Goal: Book appointment/travel/reservation

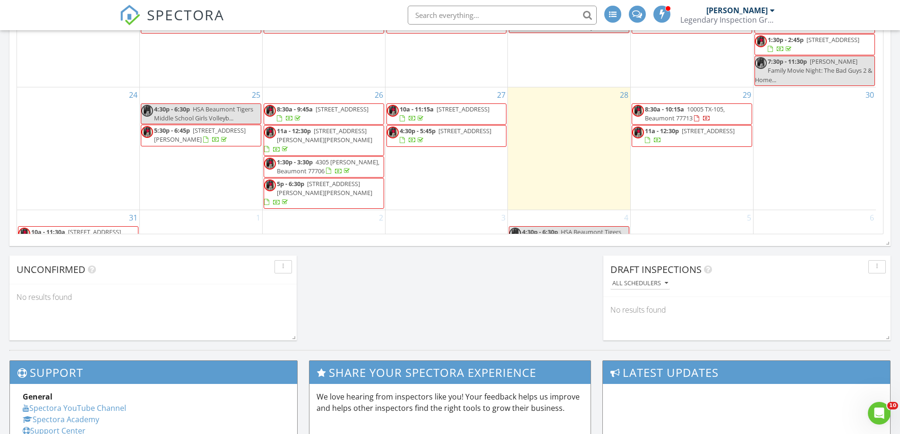
click at [121, 210] on div "31 10a - 11:30a [STREET_ADDRESS] 1p - 3p [STREET_ADDRESS][PERSON_NAME]" at bounding box center [78, 240] width 122 height 60
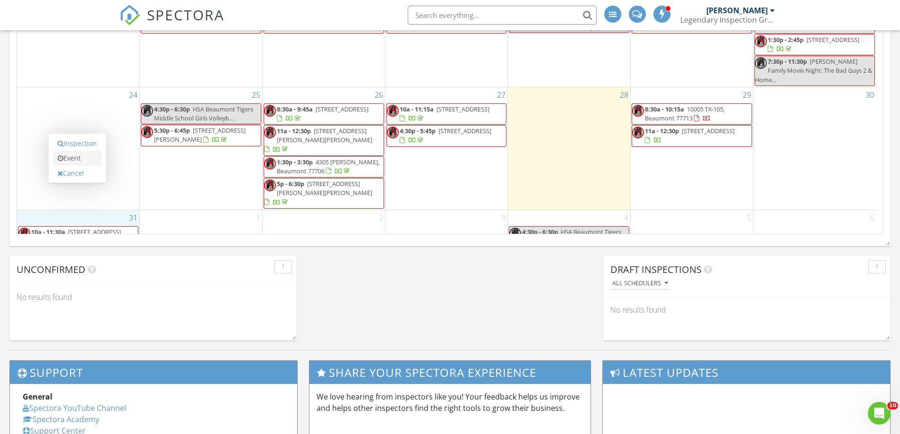
click at [81, 154] on link "Event" at bounding box center [77, 158] width 49 height 15
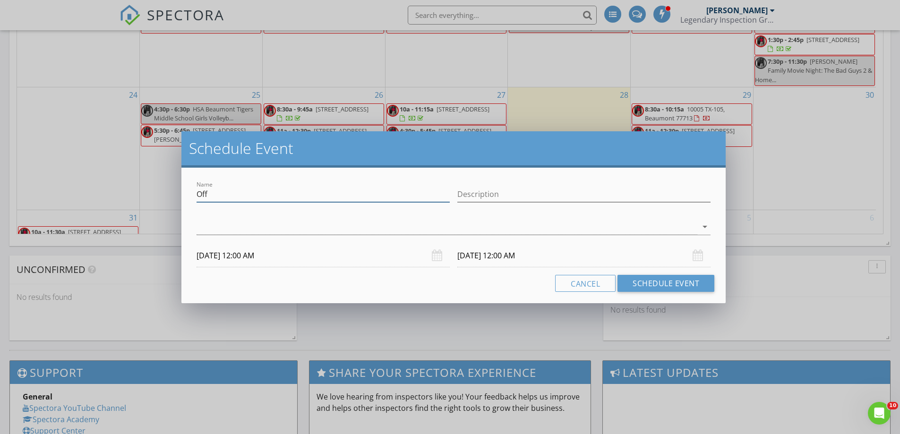
click at [227, 199] on input "Off" at bounding box center [323, 195] width 253 height 16
click at [266, 195] on input "Off -" at bounding box center [323, 195] width 253 height 16
paste input "[PERSON_NAME] & [PERSON_NAME]"
type input "Off - [PERSON_NAME] & [PERSON_NAME]"
click at [517, 192] on input "Description" at bounding box center [583, 195] width 253 height 16
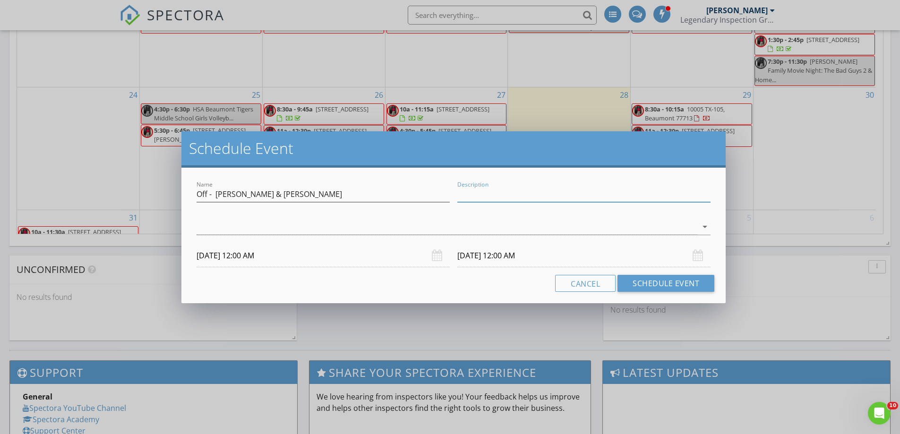
drag, startPoint x: 517, startPoint y: 192, endPoint x: 502, endPoint y: 194, distance: 15.2
paste input "[STREET_ADDRESS]"
type input "[STREET_ADDRESS]"
click at [339, 225] on div at bounding box center [447, 227] width 501 height 16
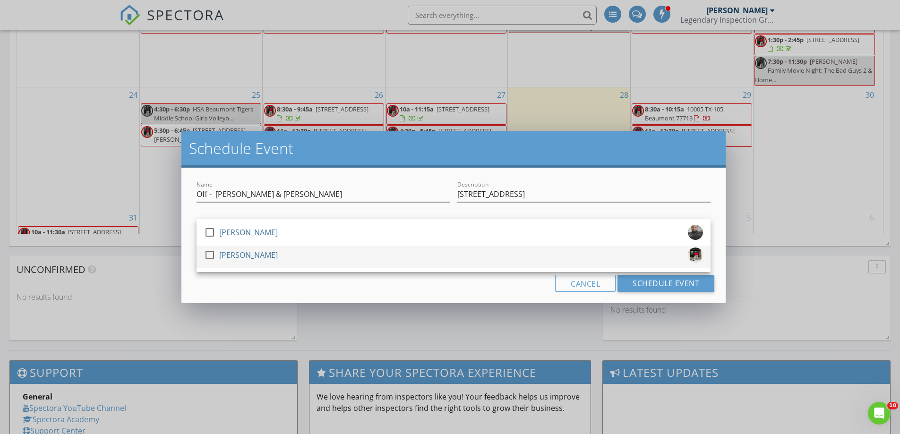
click at [283, 250] on div "check_box_outline_blank [PERSON_NAME]" at bounding box center [453, 257] width 499 height 19
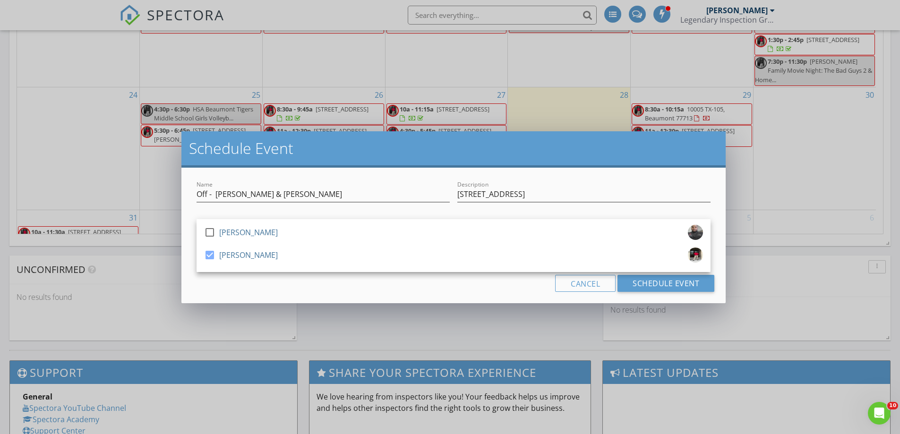
click at [222, 283] on div "Cancel Schedule Event" at bounding box center [454, 283] width 522 height 17
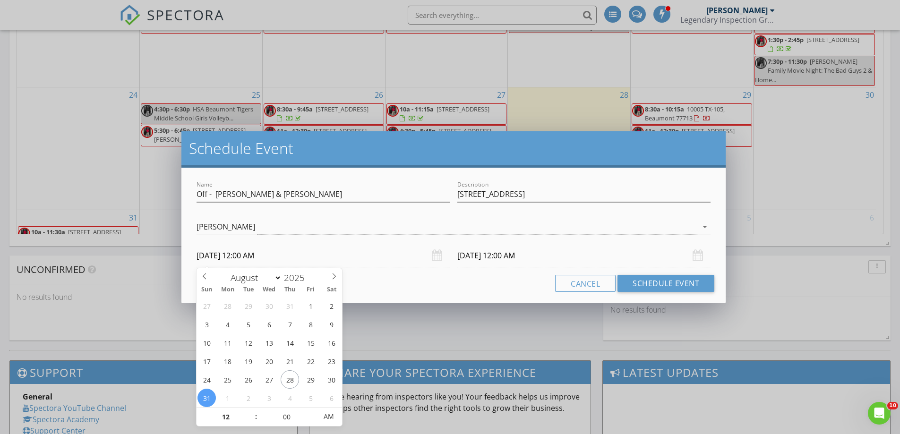
click at [246, 255] on input "[DATE] 12:00 AM" at bounding box center [323, 255] width 253 height 23
click at [250, 255] on input "[DATE] 12:00 AM" at bounding box center [323, 255] width 253 height 23
click at [260, 255] on input "[DATE] 12:00 AM" at bounding box center [323, 255] width 253 height 23
click at [246, 412] on input "12" at bounding box center [226, 417] width 58 height 19
type input "01"
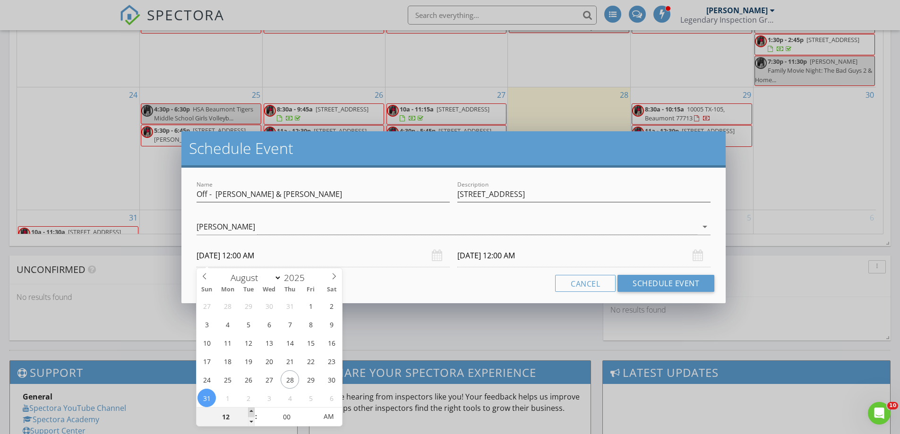
type input "[DATE] 1:00 AM"
click at [249, 412] on span at bounding box center [251, 412] width 7 height 9
type input "02"
type input "[DATE] 2:00 AM"
click at [249, 412] on span at bounding box center [251, 412] width 7 height 9
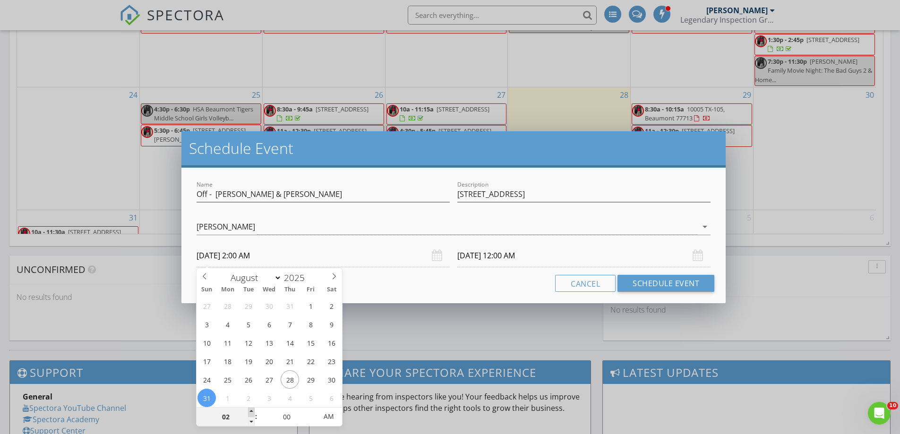
type input "03"
type input "[DATE] 3:00 AM"
click at [249, 412] on span at bounding box center [251, 412] width 7 height 9
type input "[DATE] 3:00 AM"
type input "[DATE] 3:00 PM"
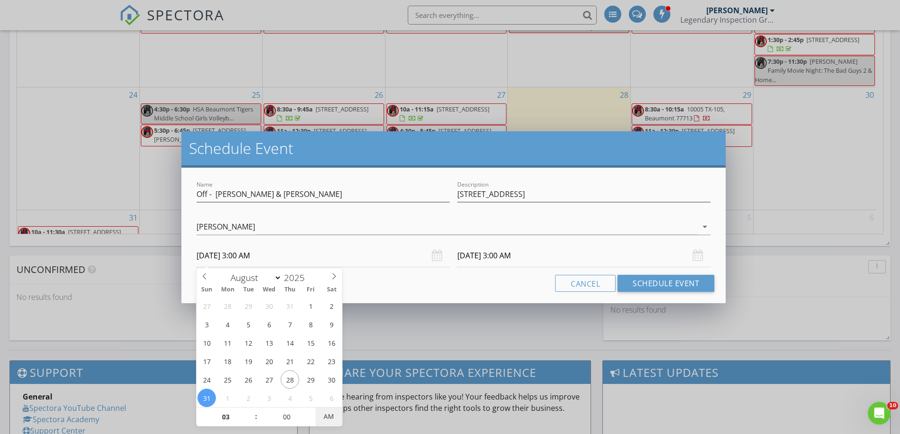
type input "[DATE] 3:00 PM"
click at [330, 414] on span "AM" at bounding box center [329, 416] width 26 height 19
click at [499, 257] on input "[DATE] 3:00 PM" at bounding box center [583, 255] width 253 height 23
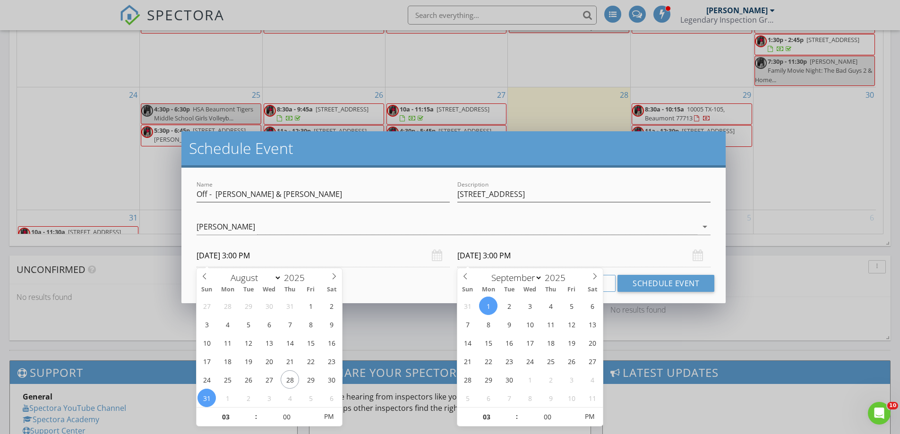
click at [474, 259] on input "[DATE] 3:00 PM" at bounding box center [583, 255] width 253 height 23
select select "7"
click at [467, 275] on icon at bounding box center [465, 276] width 7 height 7
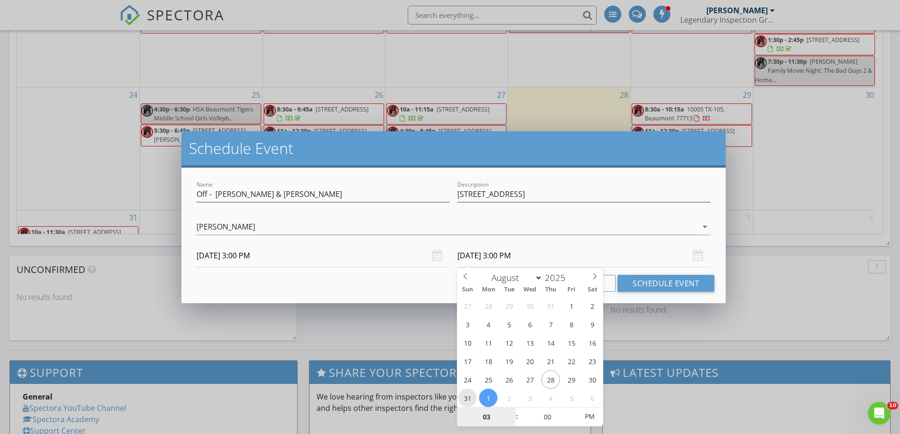
type input "[DATE] 3:00 PM"
click at [516, 257] on input "[DATE] 3:00 PM" at bounding box center [583, 255] width 253 height 23
click at [511, 256] on input "[DATE] 3:00 PM" at bounding box center [583, 255] width 253 height 23
type input "04"
type input "[DATE] 4:00 PM"
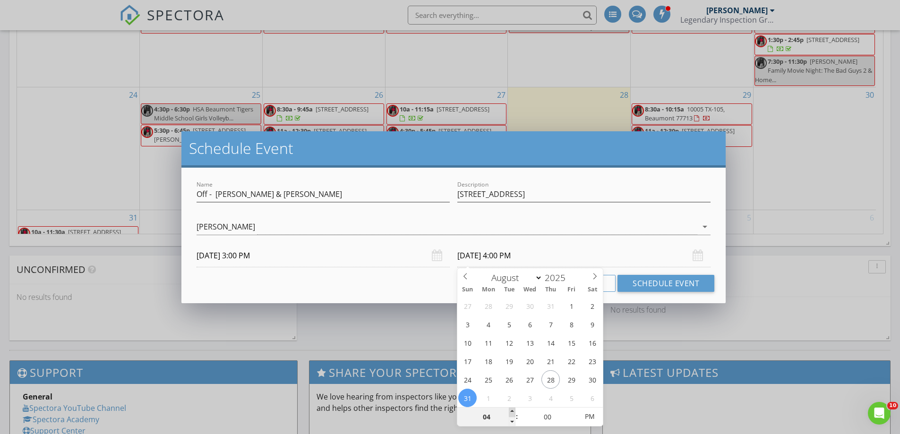
click at [509, 411] on span at bounding box center [512, 412] width 7 height 9
type input "05"
type input "[DATE] 5:00 PM"
click at [509, 411] on span at bounding box center [512, 412] width 7 height 9
type input "06"
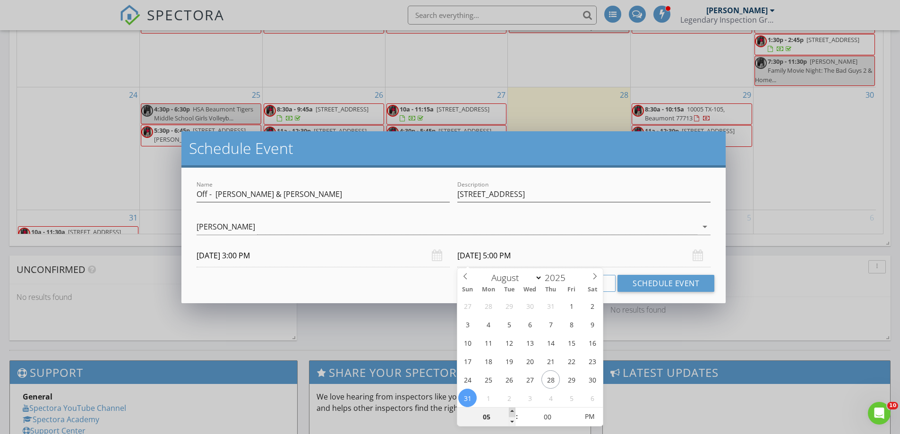
type input "[DATE] 6:00 PM"
click at [509, 411] on span at bounding box center [512, 412] width 7 height 9
click at [642, 289] on button "Schedule Event" at bounding box center [666, 283] width 97 height 17
